Goal: Information Seeking & Learning: Learn about a topic

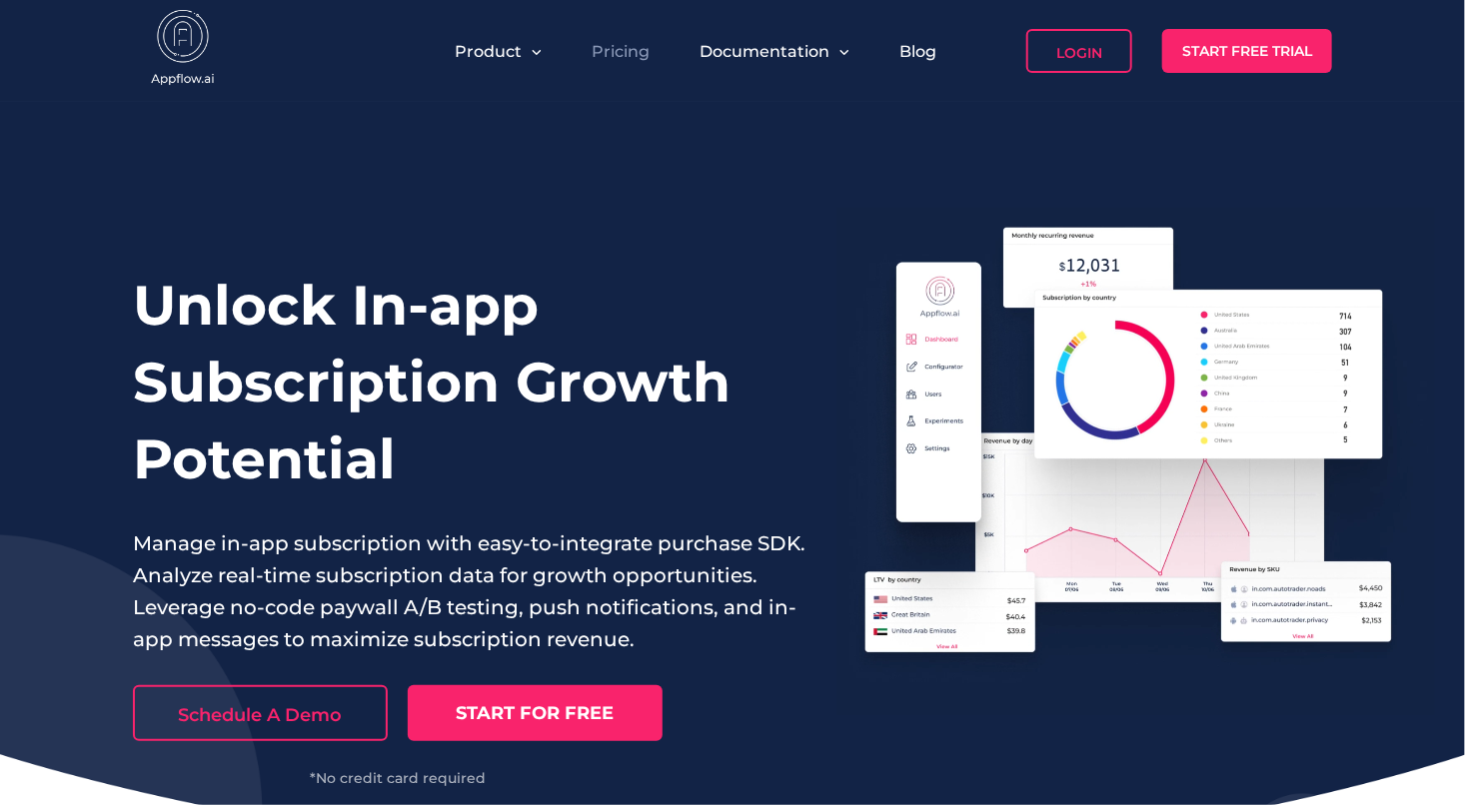
click at [608, 42] on link "Pricing" at bounding box center [621, 51] width 58 height 19
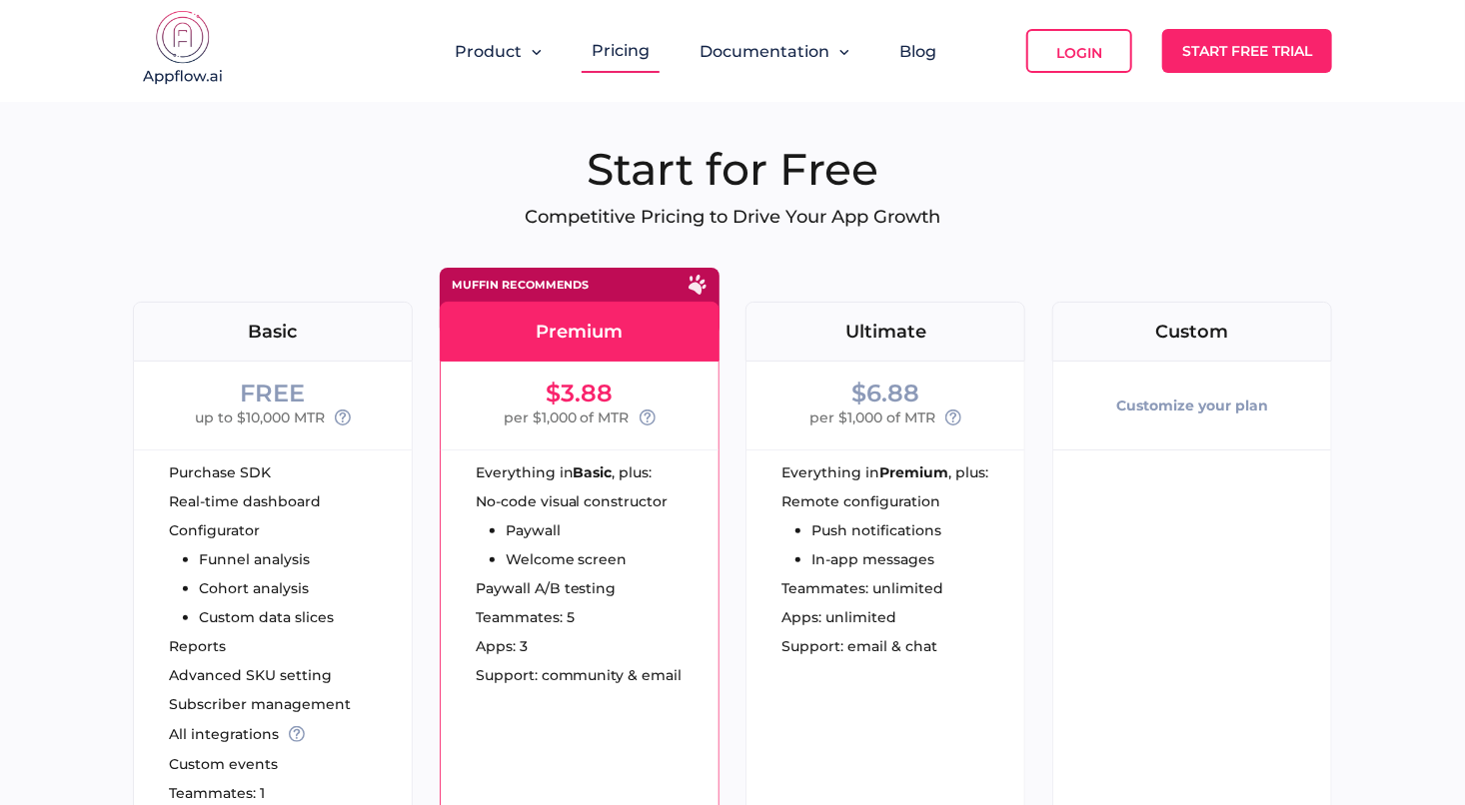
click at [185, 42] on img at bounding box center [183, 50] width 100 height 80
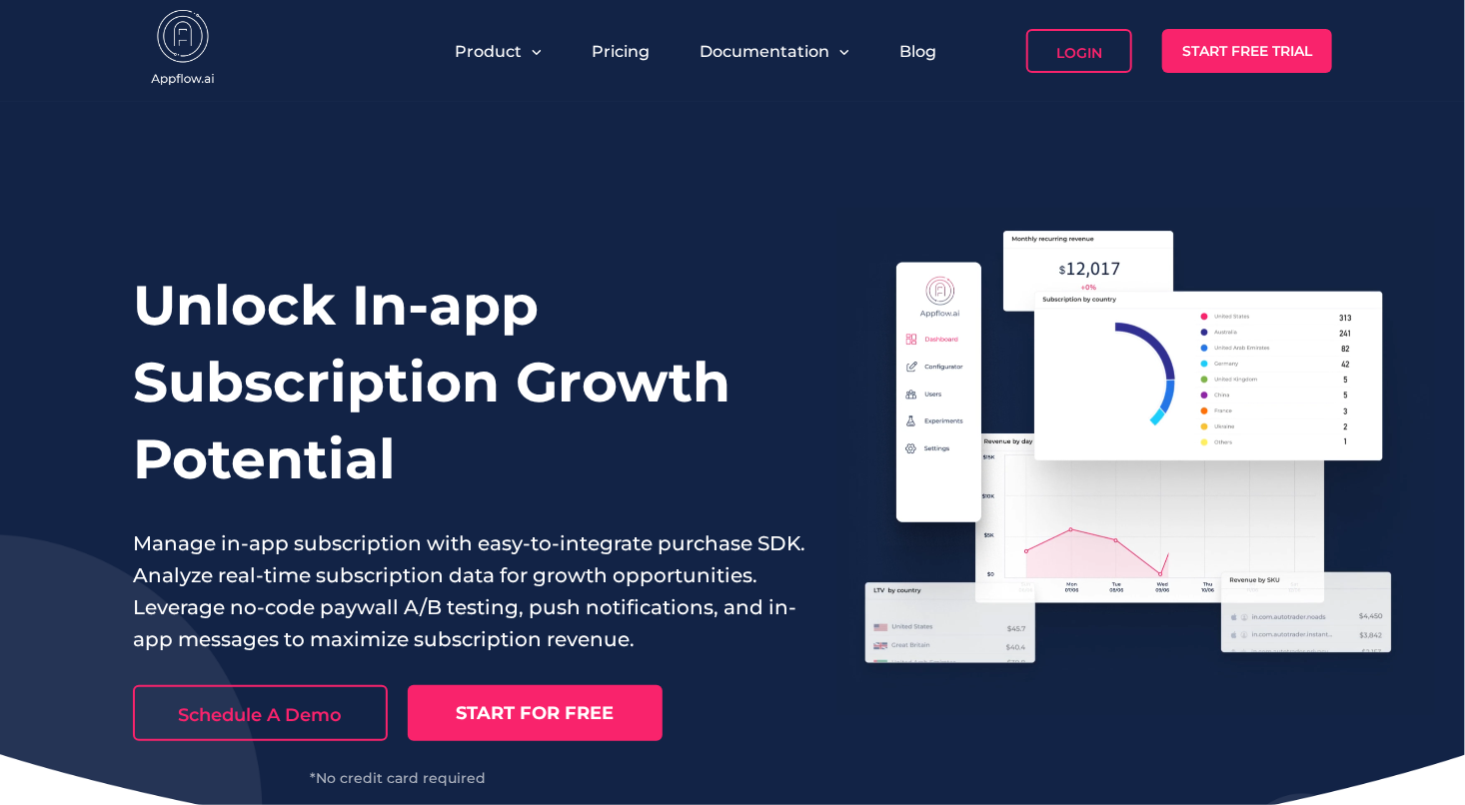
click at [505, 341] on h1 "Unlock In-app Subscription Growth Potential" at bounding box center [469, 382] width 673 height 231
